Goal: Task Accomplishment & Management: Complete application form

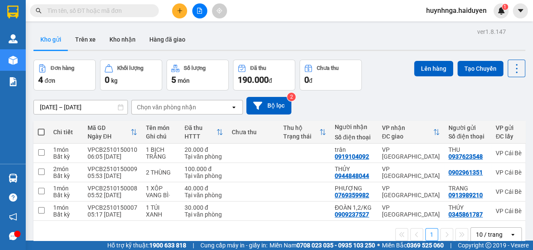
click at [180, 9] on icon "plus" at bounding box center [180, 11] width 6 height 6
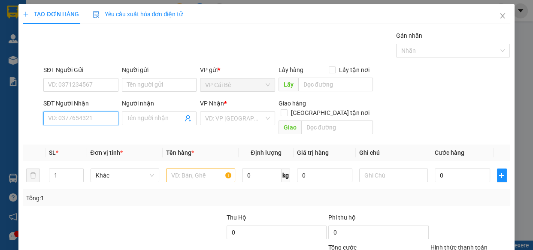
click at [100, 114] on input "SĐT Người Nhận" at bounding box center [80, 119] width 75 height 14
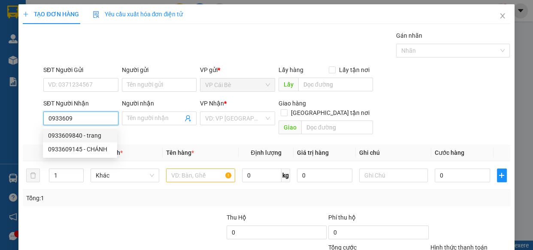
click at [93, 137] on div "0933609840 - trang" at bounding box center [80, 135] width 64 height 9
type input "0933609840"
type input "trang"
type input "20.000"
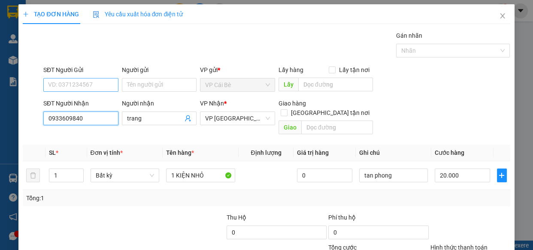
type input "0933609840"
click at [74, 83] on input "SĐT Người Gửi" at bounding box center [80, 85] width 75 height 14
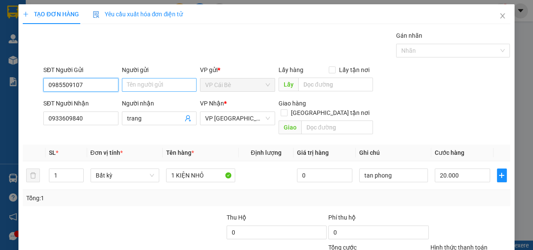
type input "0985509107"
click at [142, 83] on input "Người gửi" at bounding box center [159, 85] width 75 height 14
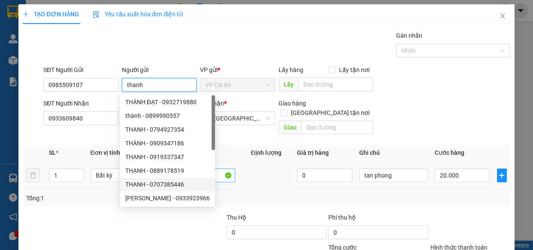
type input "thanh"
click at [214, 169] on input "1 KIỆN NHỎ" at bounding box center [200, 176] width 69 height 14
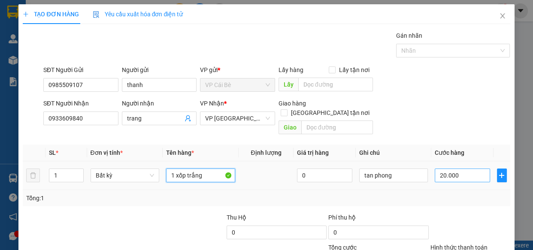
type input "1 xốp trắng"
click at [458, 169] on input "20.000" at bounding box center [461, 176] width 55 height 14
type input "0"
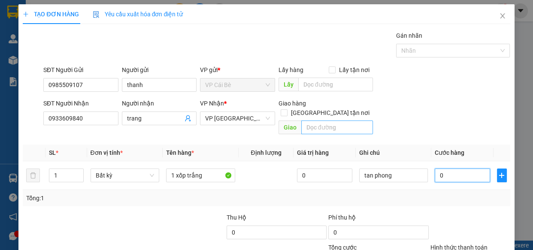
type input "0"
click at [311, 121] on input "text" at bounding box center [337, 128] width 72 height 14
click at [311, 121] on input "179 [PERSON_NAME] ,p ngh" at bounding box center [337, 128] width 72 height 14
click at [365, 121] on input "179 [PERSON_NAME] ,p ngh" at bounding box center [337, 128] width 72 height 14
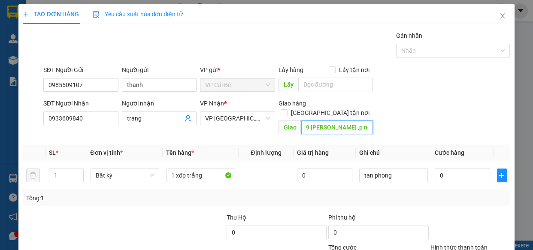
click at [365, 121] on input "179 [PERSON_NAME] ,p ngh" at bounding box center [337, 128] width 72 height 14
click at [344, 121] on input "179 [PERSON_NAME] ,[PERSON_NAME]" at bounding box center [337, 128] width 72 height 14
type input "179 [PERSON_NAME] ,[PERSON_NAME]"
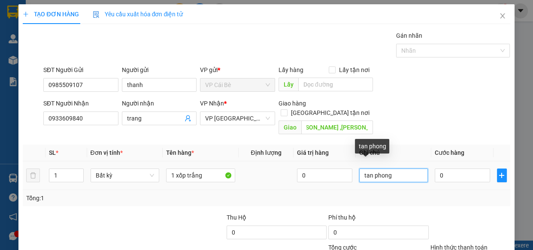
scroll to position [0, 0]
click at [398, 169] on input "tan phong" at bounding box center [393, 176] width 69 height 14
click at [387, 169] on input "tan phong ,grab" at bounding box center [393, 176] width 69 height 14
click at [391, 169] on input "tan ph ,grab" at bounding box center [393, 176] width 69 height 14
type input "t"
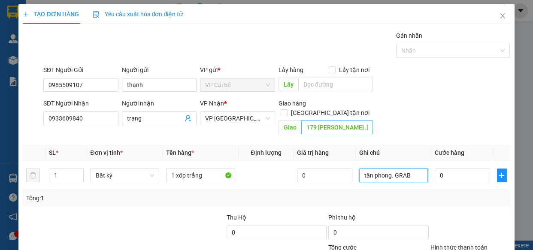
type input "tân phong. GRAB"
click at [364, 121] on input "179 [PERSON_NAME] ,[PERSON_NAME]" at bounding box center [337, 128] width 72 height 14
click at [344, 121] on input "179 [PERSON_NAME] ,[PERSON_NAME]" at bounding box center [337, 128] width 72 height 14
click at [367, 121] on input "179 [PERSON_NAME] ,[PERSON_NAME]" at bounding box center [337, 128] width 72 height 14
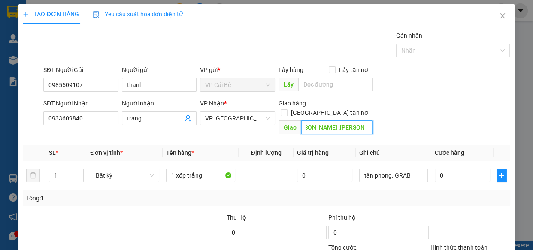
drag, startPoint x: 357, startPoint y: 117, endPoint x: 363, endPoint y: 116, distance: 6.6
click at [362, 121] on input "179 [PERSON_NAME] ,[PERSON_NAME]" at bounding box center [337, 128] width 72 height 14
click at [334, 121] on input "179 [PERSON_NAME] ,[PERSON_NAME]" at bounding box center [337, 128] width 72 height 14
drag, startPoint x: 332, startPoint y: 119, endPoint x: 367, endPoint y: 120, distance: 34.3
click at [367, 121] on input "179 [PERSON_NAME] ,[PERSON_NAME]" at bounding box center [337, 128] width 72 height 14
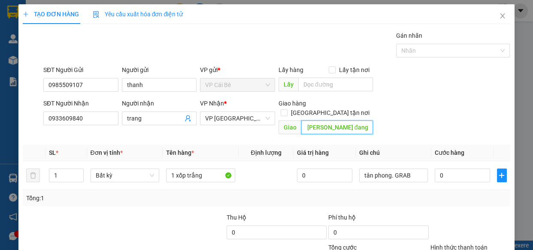
scroll to position [0, 13]
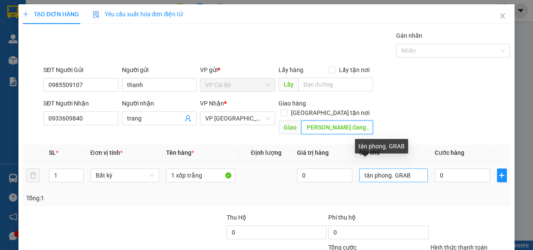
type input "179 [PERSON_NAME] đang ,p11,Q3"
click at [407, 169] on input "tân phong. GRAB" at bounding box center [393, 176] width 69 height 14
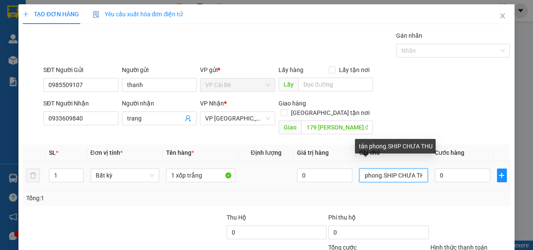
scroll to position [0, 14]
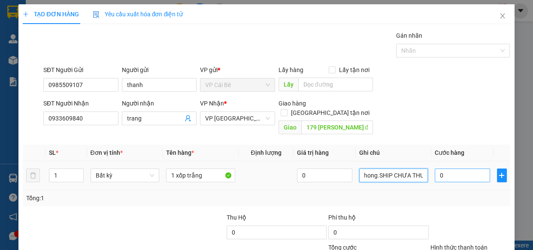
type input "tân phong.SHIP CHƯA THU"
click at [458, 169] on input "0" at bounding box center [461, 176] width 55 height 14
type input "2"
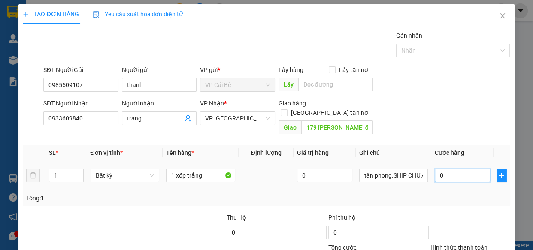
type input "2"
type input "20"
type input "20.000"
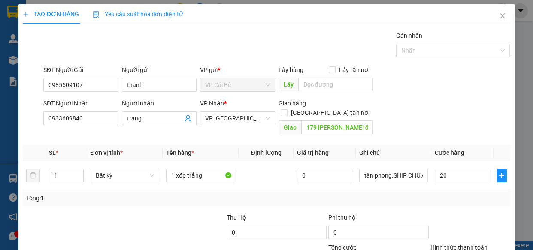
type input "20.000"
click at [461, 197] on div "Transit Pickup Surcharge Ids Transit Deliver Surcharge Ids Transit Deliver Surc…" at bounding box center [266, 170] width 487 height 279
click at [216, 169] on input "1 xốp trắng" at bounding box center [200, 176] width 69 height 14
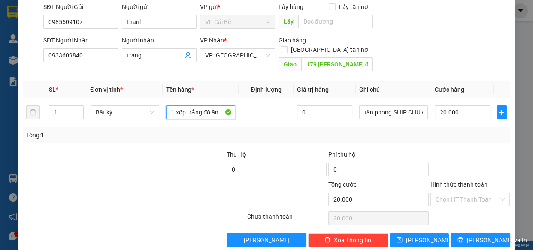
scroll to position [67, 0]
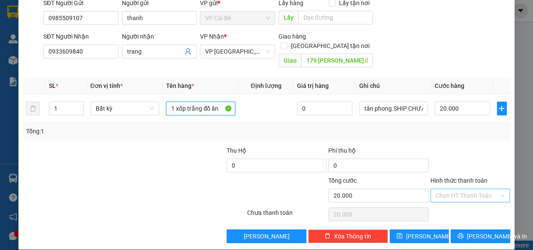
type input "1 xốp trắng đồ ăn"
click at [436, 189] on input "Hình thức thanh toán" at bounding box center [466, 195] width 63 height 13
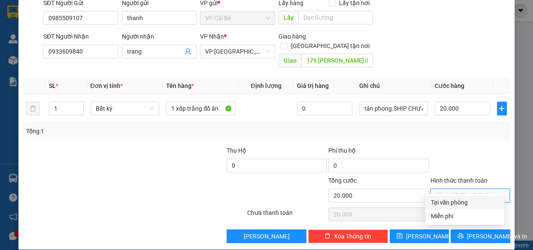
click at [452, 200] on div "Tại văn phòng" at bounding box center [464, 202] width 69 height 9
type input "0"
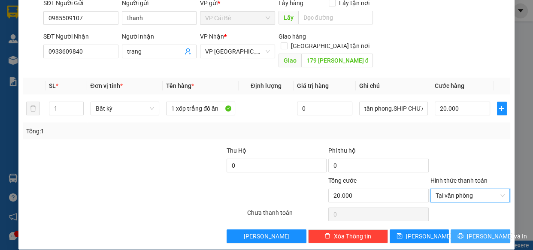
click at [461, 233] on icon "printer" at bounding box center [460, 236] width 6 height 6
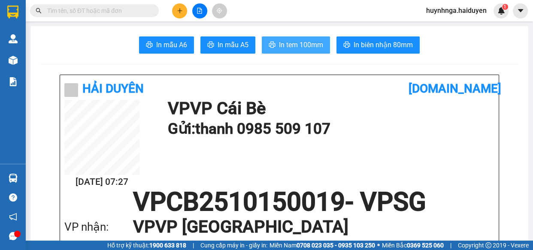
click at [286, 42] on span "In tem 100mm" at bounding box center [301, 44] width 44 height 11
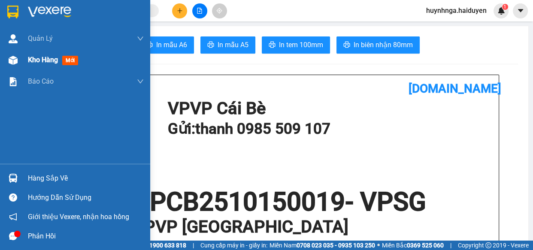
click at [28, 62] on span "Kho hàng" at bounding box center [43, 60] width 30 height 8
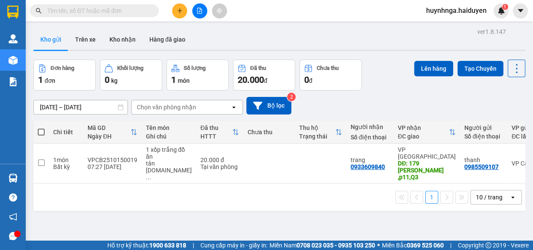
click at [112, 13] on input "text" at bounding box center [97, 10] width 101 height 9
type input "d"
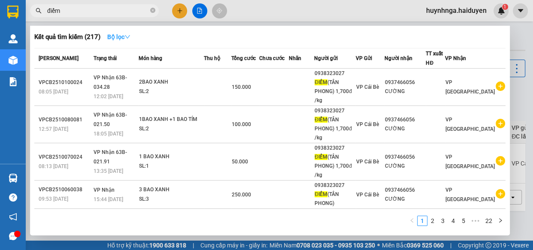
type input "điểm"
click at [128, 37] on icon "down" at bounding box center [127, 37] width 6 height 6
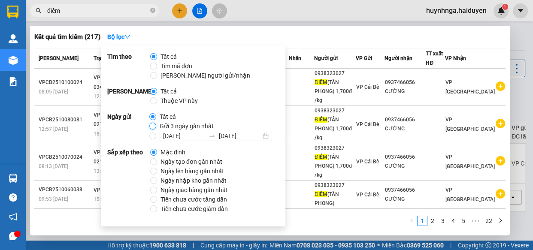
click at [150, 126] on input "Gửi 3 ngày gần nhất" at bounding box center [152, 126] width 7 height 7
radio input "true"
radio input "false"
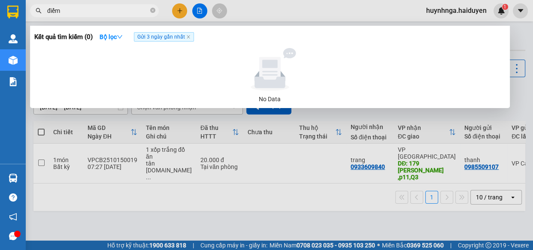
click at [353, 83] on div at bounding box center [270, 69] width 464 height 43
click at [187, 37] on span "Gửi 3 ngày gần nhất" at bounding box center [164, 36] width 60 height 9
click at [152, 10] on icon "close-circle" at bounding box center [152, 10] width 5 height 5
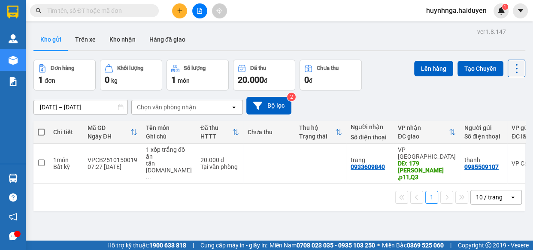
click at [175, 16] on button at bounding box center [179, 10] width 15 height 15
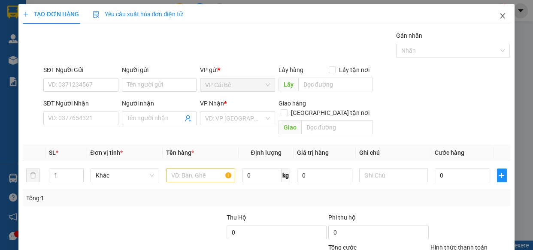
click at [499, 17] on icon "close" at bounding box center [502, 15] width 7 height 7
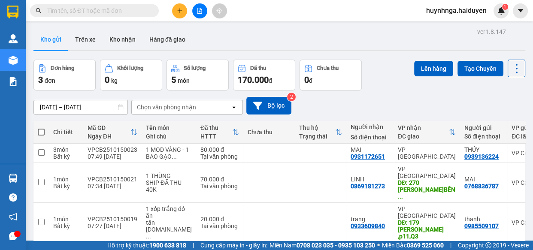
click at [138, 8] on input "text" at bounding box center [97, 10] width 101 height 9
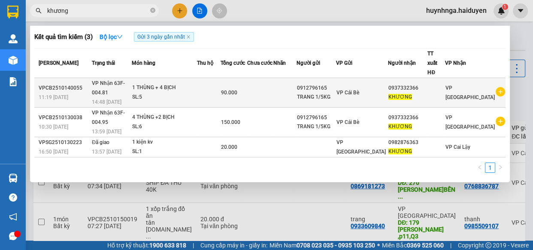
type input "khương"
click at [247, 88] on div "90.000" at bounding box center [234, 92] width 26 height 9
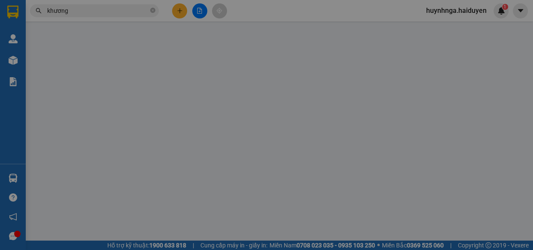
type input "0912796165"
type input "TRANG 1/5KG"
type input "0937332366"
type input "KHƯƠNG"
type input "0"
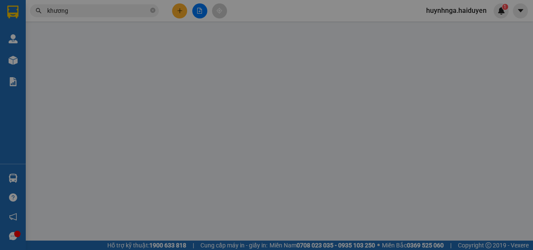
type input "90.000"
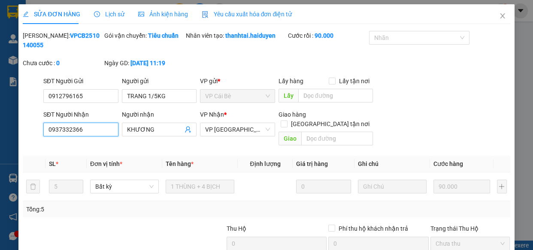
drag, startPoint x: 86, startPoint y: 130, endPoint x: 0, endPoint y: 121, distance: 86.7
click at [0, 122] on div "SỬA ĐƠN HÀNG Lịch sử Ảnh kiện hàng Yêu cầu xuất hóa đơn điện tử Total Paid Fee …" at bounding box center [266, 125] width 533 height 250
click at [500, 16] on icon "close" at bounding box center [502, 15] width 5 height 5
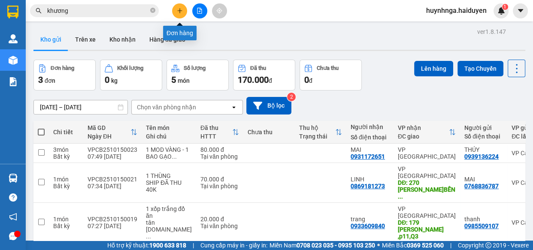
click at [175, 12] on button at bounding box center [179, 10] width 15 height 15
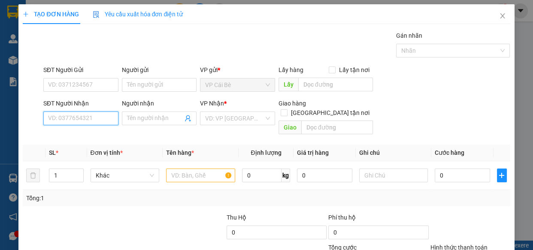
click at [96, 118] on input "SĐT Người Nhận" at bounding box center [80, 119] width 75 height 14
paste input "0937332366"
type input "0937332366"
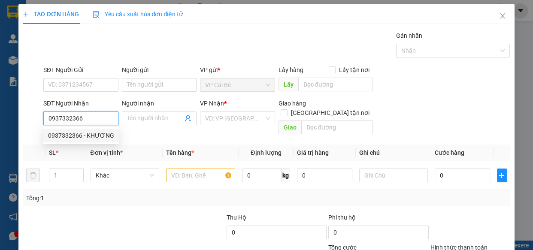
click at [103, 135] on div "0937332366 - KHƯƠNG" at bounding box center [81, 135] width 66 height 9
type input "KHƯƠNG"
type input "90.000"
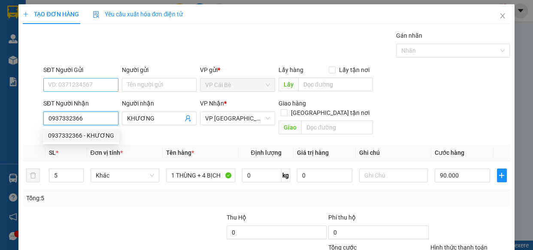
type input "0937332366"
click at [96, 82] on input "SĐT Người Gửi" at bounding box center [80, 85] width 75 height 14
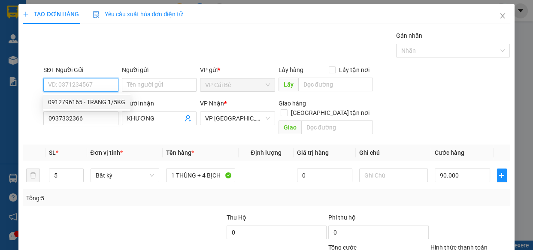
click at [100, 101] on div "0912796165 - TRANG 1/5KG" at bounding box center [86, 101] width 77 height 9
type input "0912796165"
type input "TRANG 1/5KG"
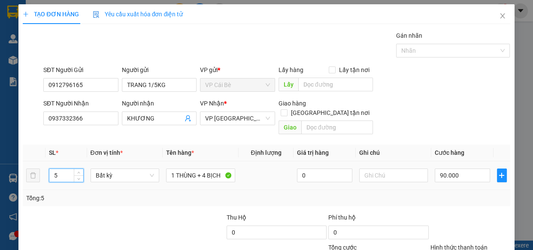
click at [62, 169] on input "5" at bounding box center [65, 175] width 33 height 13
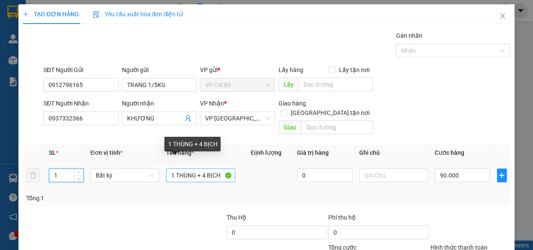
type input "1"
click at [205, 169] on input "1 THÙNG + 4 BỊCH" at bounding box center [200, 176] width 69 height 14
type input "0"
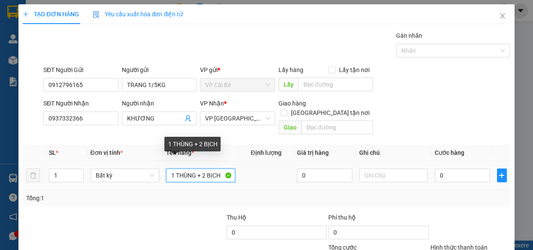
click at [220, 169] on input "1 THÙNG + 2 BỊCH" at bounding box center [200, 176] width 69 height 14
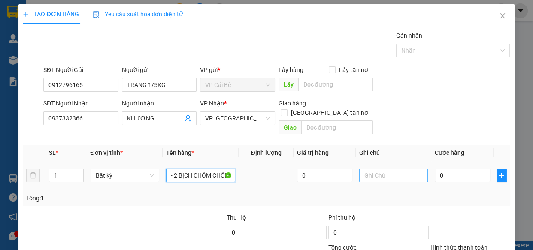
type input "1 THÙNG + 2 BỊCH CHÔM CHÔM"
click at [403, 169] on input "text" at bounding box center [393, 176] width 69 height 14
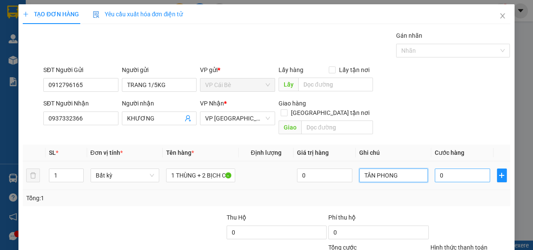
type input "TÂN PHONG"
click at [444, 169] on input "0" at bounding box center [461, 176] width 55 height 14
type input "0"
type input "5"
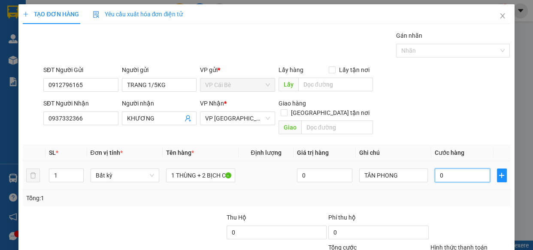
type input "05"
type input "50"
type input "050"
type input "50.000"
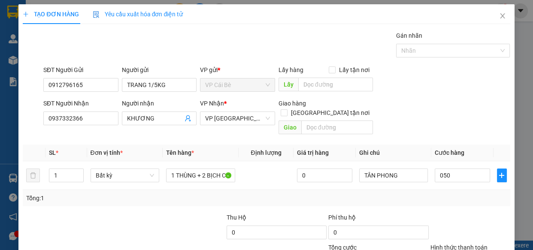
type input "50.000"
click at [446, 193] on div "Tổng: 1" at bounding box center [266, 197] width 480 height 9
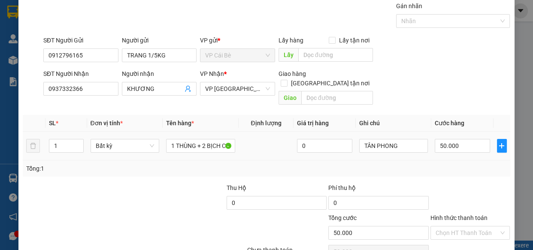
scroll to position [67, 0]
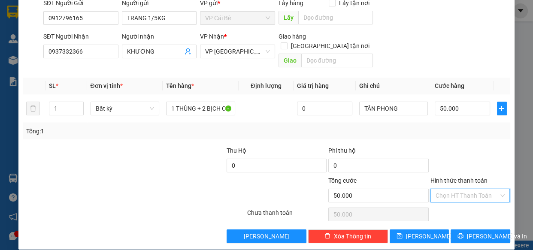
click at [454, 189] on input "Hình thức thanh toán" at bounding box center [466, 195] width 63 height 13
click at [464, 202] on div "Tại văn phòng" at bounding box center [464, 202] width 69 height 9
type input "0"
click at [460, 233] on icon "printer" at bounding box center [461, 236] width 6 height 6
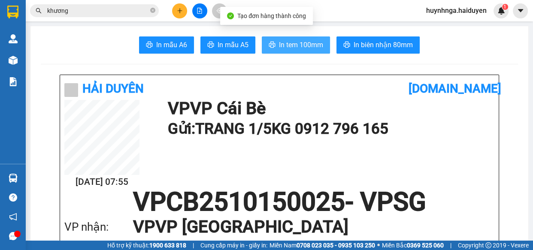
click at [305, 39] on span "In tem 100mm" at bounding box center [301, 44] width 44 height 11
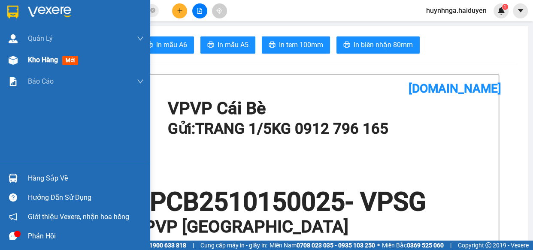
click at [46, 58] on span "Kho hàng" at bounding box center [43, 60] width 30 height 8
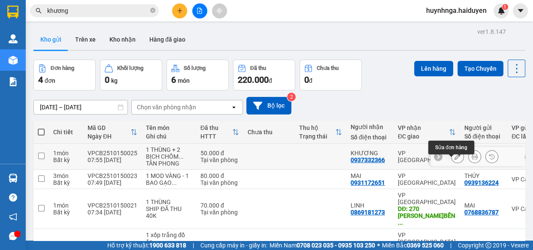
click at [454, 160] on icon at bounding box center [457, 157] width 6 height 6
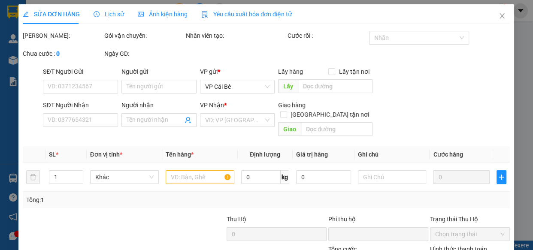
type input "0912796165"
type input "TRANG 1/5KG"
type input "0937332366"
type input "KHƯƠNG"
type input "0"
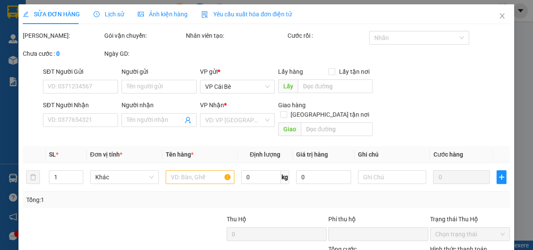
type input "50.000"
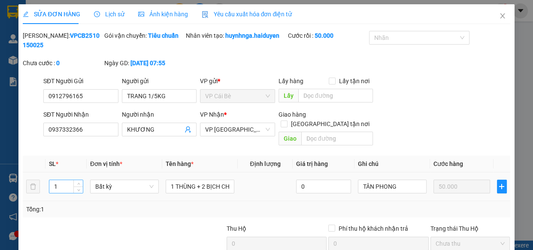
click at [62, 180] on input "1" at bounding box center [65, 186] width 33 height 13
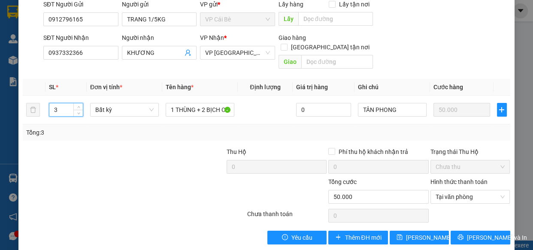
scroll to position [78, 0]
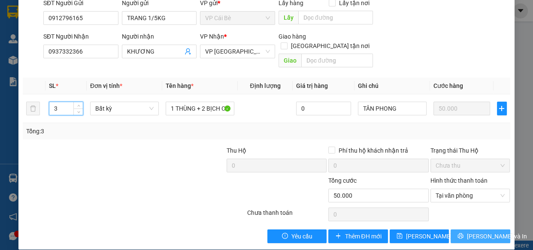
type input "3"
click at [459, 231] on button "[PERSON_NAME] và In" at bounding box center [479, 236] width 59 height 14
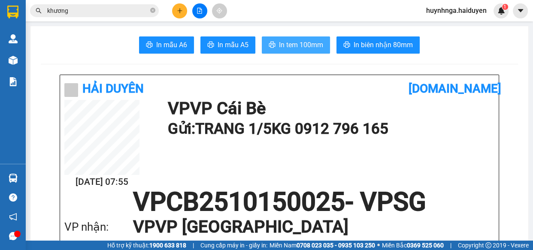
click at [296, 47] on span "In tem 100mm" at bounding box center [301, 44] width 44 height 11
